Goal: Task Accomplishment & Management: Manage account settings

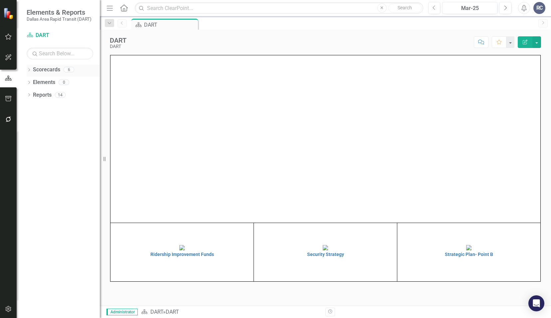
click at [30, 69] on icon at bounding box center [29, 69] width 2 height 3
click at [34, 83] on icon "Dropdown" at bounding box center [32, 82] width 5 height 4
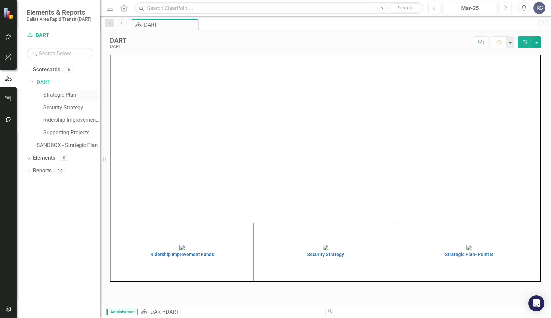
click at [50, 94] on link "Strategic Plan" at bounding box center [71, 95] width 57 height 8
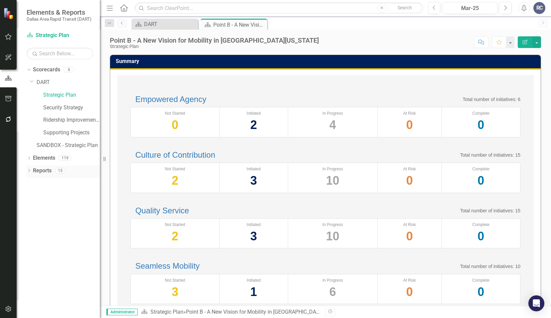
click at [29, 170] on icon "Dropdown" at bounding box center [29, 171] width 5 height 4
click at [33, 219] on icon "Dropdown" at bounding box center [32, 219] width 5 height 4
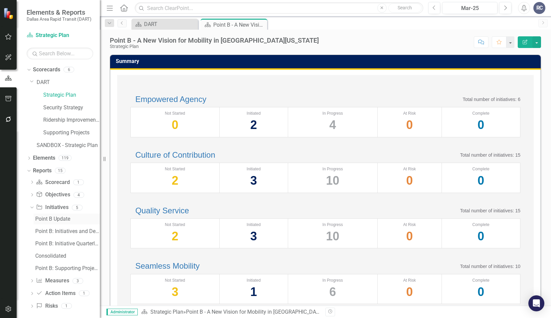
click at [45, 219] on div "Point B Update" at bounding box center [67, 219] width 65 height 6
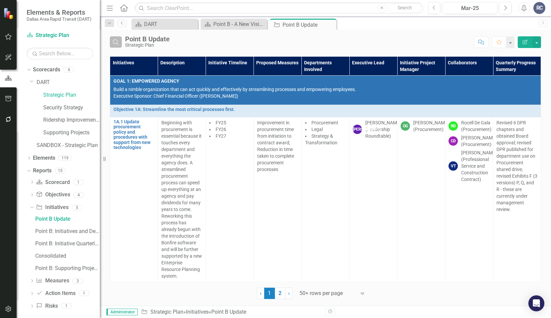
click at [117, 42] on icon "button" at bounding box center [116, 42] width 6 height 6
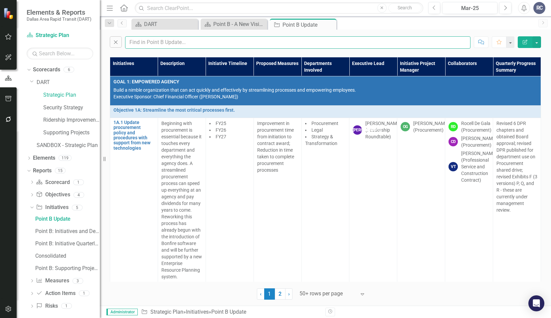
click at [140, 41] on input "text" at bounding box center [298, 42] width 346 height 12
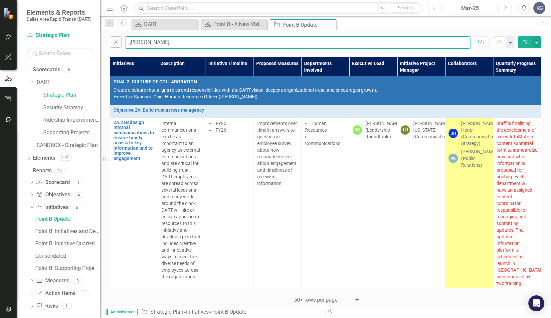
type input "[PERSON_NAME]"
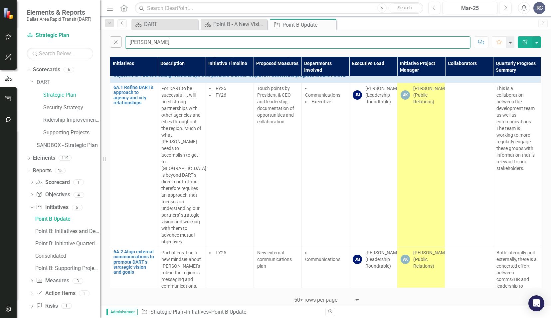
scroll to position [1669, 0]
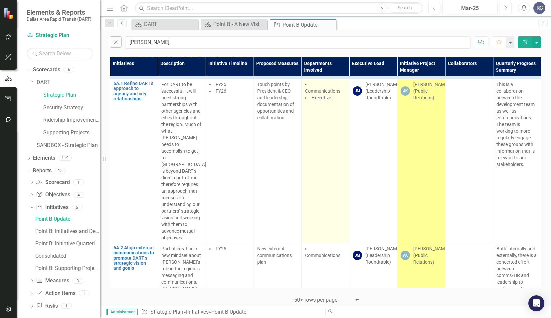
drag, startPoint x: 391, startPoint y: 136, endPoint x: 345, endPoint y: 211, distance: 87.3
click at [391, 136] on td "[PERSON_NAME] [PERSON_NAME] (Leadership Roundtable)" at bounding box center [374, 161] width 48 height 164
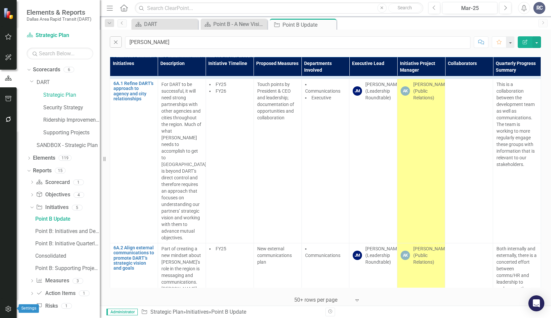
click at [4, 309] on button "button" at bounding box center [8, 309] width 15 height 14
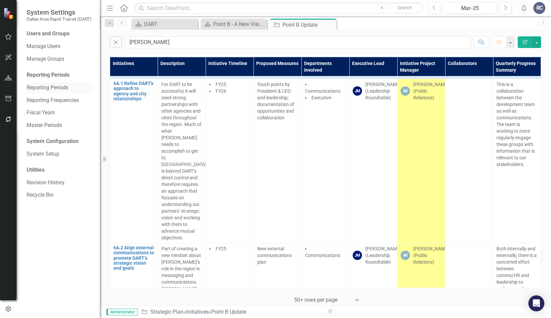
click at [57, 88] on link "Reporting Periods" at bounding box center [60, 88] width 67 height 8
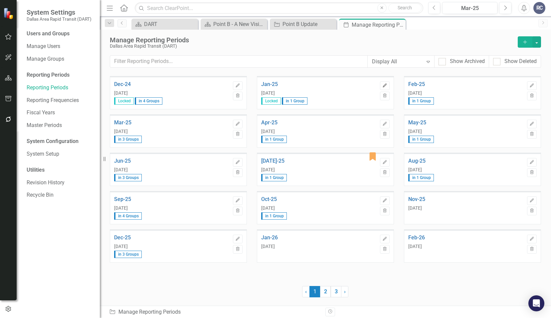
click at [384, 84] on icon "Edit" at bounding box center [384, 86] width 5 height 4
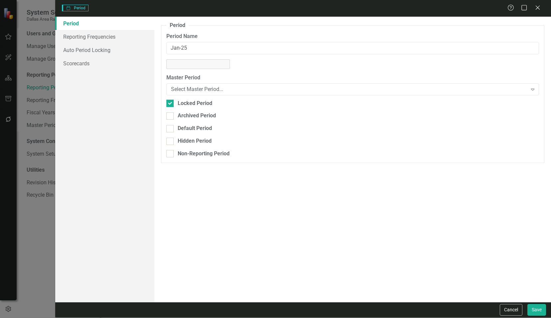
type input "Jan-25"
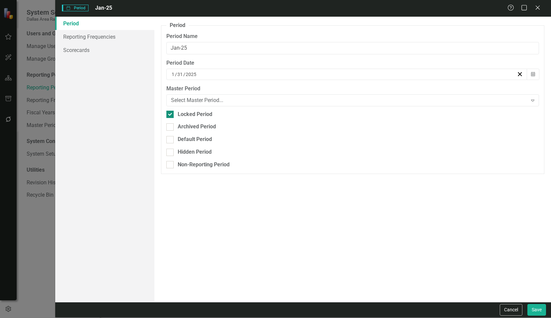
click at [167, 112] on input "Locked Period" at bounding box center [168, 113] width 4 height 4
checkbox input "false"
click at [535, 310] on button "Save" at bounding box center [537, 310] width 19 height 12
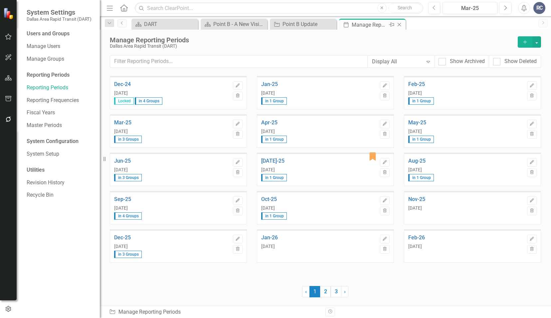
click at [398, 25] on icon at bounding box center [400, 25] width 4 height 4
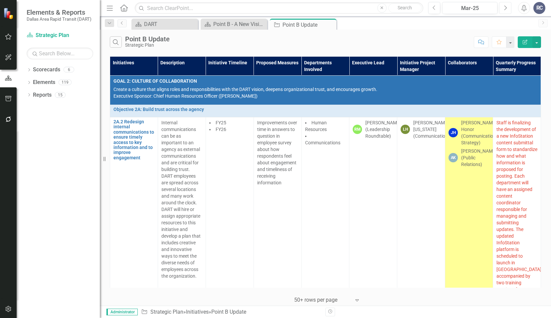
click at [503, 8] on button "Next" at bounding box center [505, 8] width 12 height 12
click at [502, 8] on button "Next" at bounding box center [505, 8] width 12 height 12
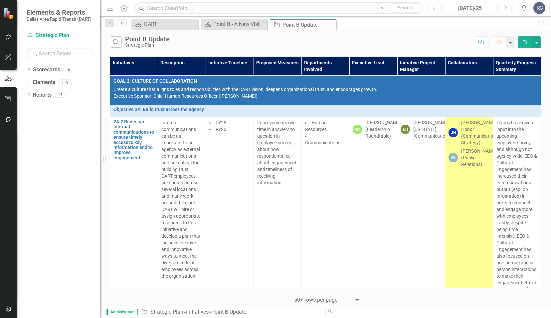
click at [182, 47] on div "Search Point B Update Strategic Plan" at bounding box center [290, 41] width 361 height 11
click at [155, 52] on div "Search Point B Update Strategic Plan Comment Favorite Edit Report Initiatives D…" at bounding box center [325, 168] width 451 height 276
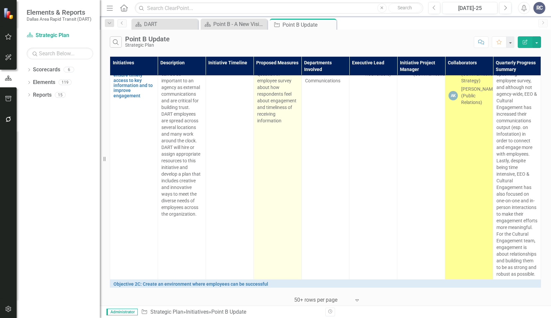
scroll to position [67, 0]
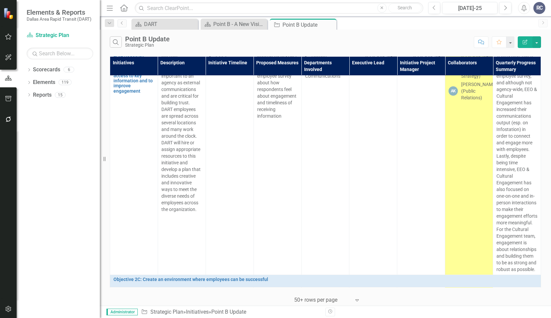
click at [244, 41] on div "Search Point B Update Strategic Plan" at bounding box center [290, 41] width 361 height 11
